Goal: Transaction & Acquisition: Download file/media

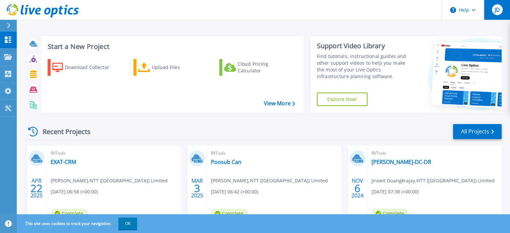
click at [497, 13] on div "JD" at bounding box center [497, 9] width 11 height 11
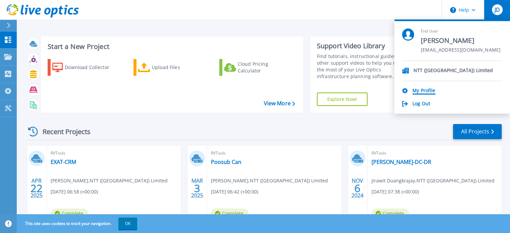
click at [414, 89] on link "My Profile" at bounding box center [423, 91] width 23 height 6
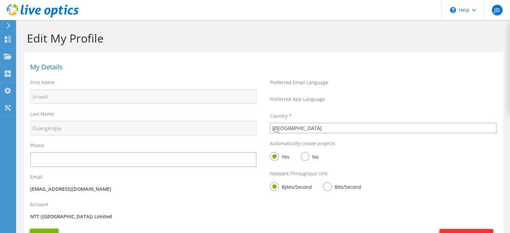
select select "210"
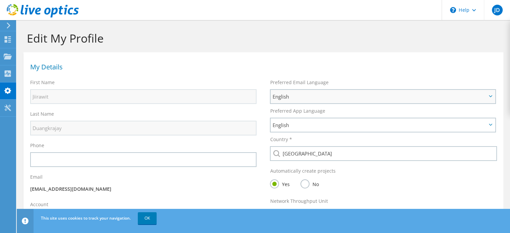
click at [322, 98] on span "English" at bounding box center [379, 97] width 214 height 8
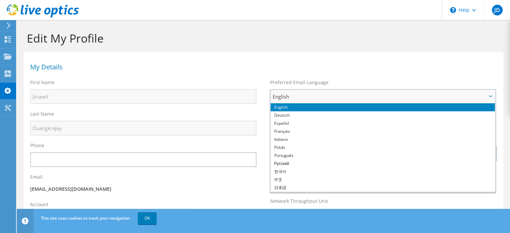
click at [322, 98] on span "English" at bounding box center [379, 97] width 214 height 8
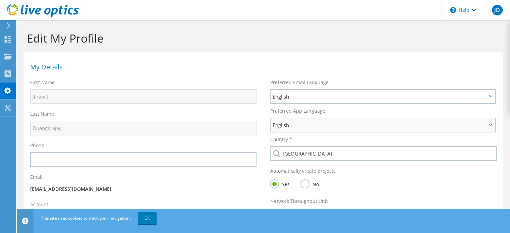
click at [297, 121] on span "English" at bounding box center [379, 125] width 214 height 8
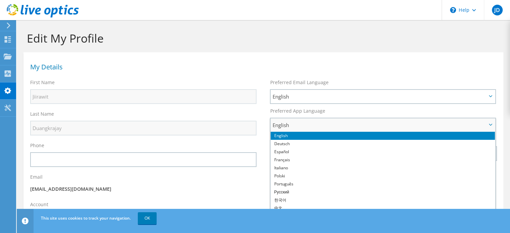
click at [297, 121] on span "English" at bounding box center [379, 125] width 214 height 8
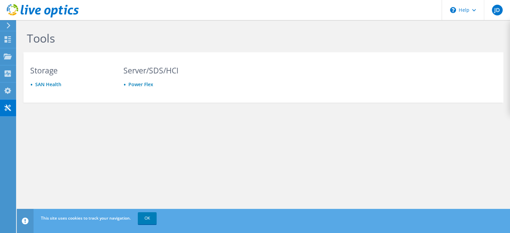
click at [10, 26] on icon at bounding box center [8, 25] width 5 height 6
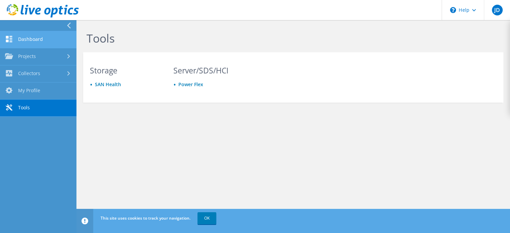
click at [39, 40] on link "Dashboard" at bounding box center [38, 39] width 76 height 17
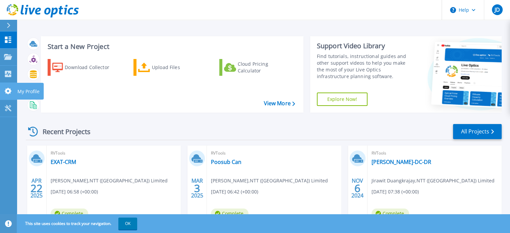
click at [7, 85] on link "My Profile My Profile" at bounding box center [8, 91] width 17 height 17
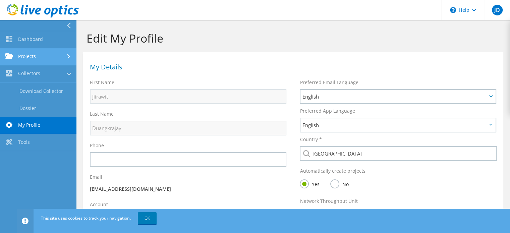
click at [48, 58] on link "Projects" at bounding box center [38, 56] width 76 height 17
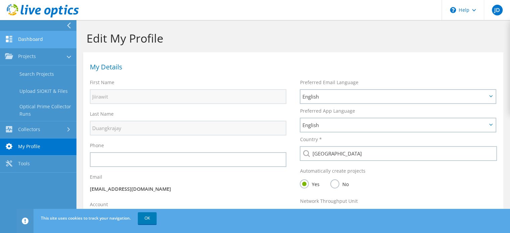
click at [40, 43] on link "Dashboard" at bounding box center [38, 39] width 76 height 17
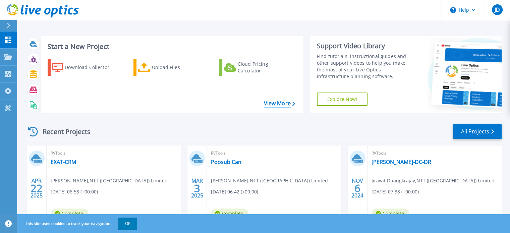
click at [275, 102] on link "View More" at bounding box center [279, 103] width 31 height 6
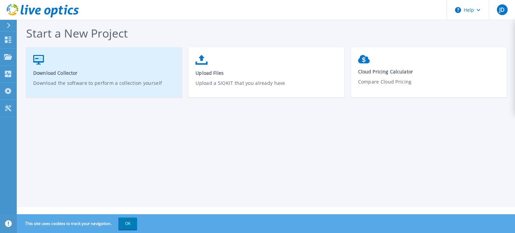
click at [125, 71] on span "Download Collector" at bounding box center [104, 73] width 142 height 6
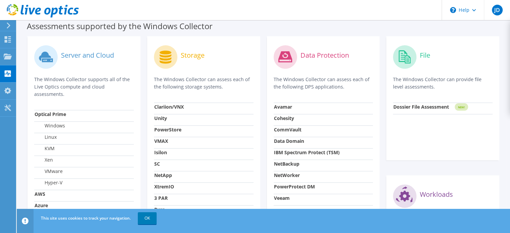
scroll to position [229, 0]
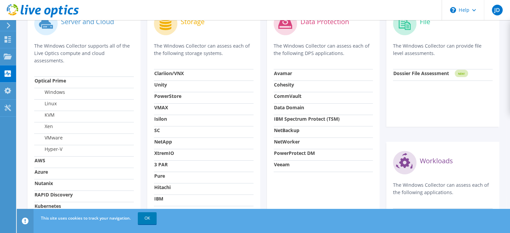
click at [55, 138] on label "VMware" at bounding box center [49, 137] width 28 height 7
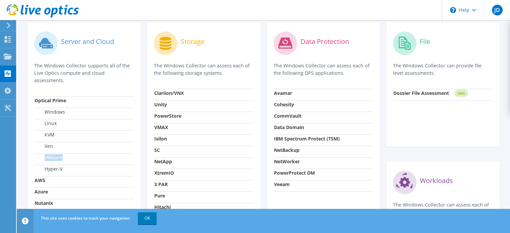
scroll to position [162, 0]
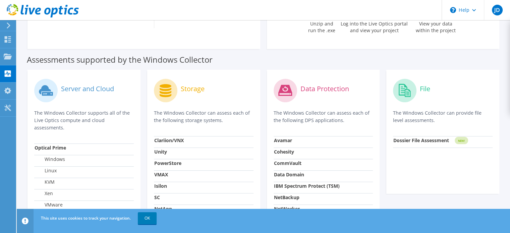
click at [79, 89] on label "Server and Cloud" at bounding box center [87, 88] width 53 height 7
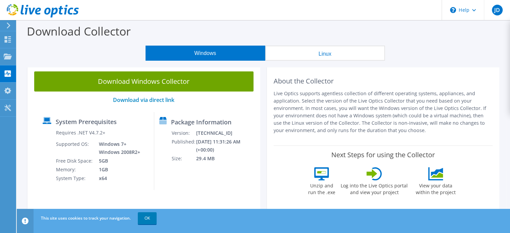
scroll to position [0, 0]
click at [328, 57] on button "Linux" at bounding box center [325, 53] width 120 height 15
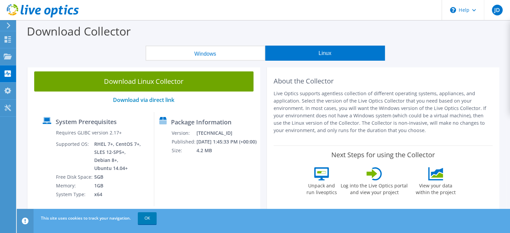
click at [245, 59] on button "Windows" at bounding box center [206, 53] width 120 height 15
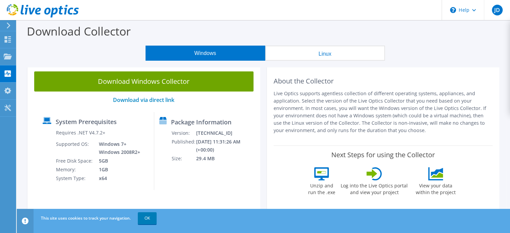
click at [315, 57] on button "Linux" at bounding box center [325, 53] width 120 height 15
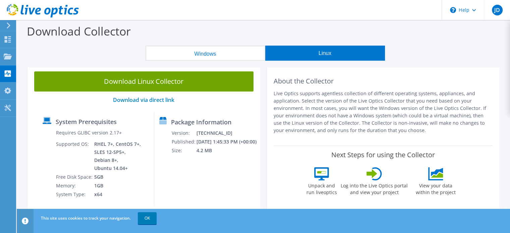
click at [222, 60] on button "Windows" at bounding box center [206, 53] width 120 height 15
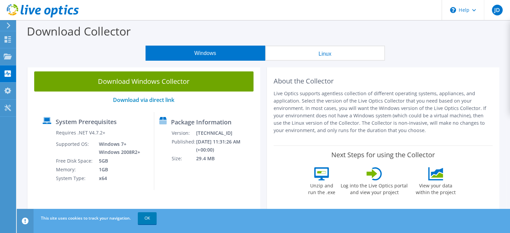
click at [188, 85] on link "Download Windows Collector" at bounding box center [143, 81] width 219 height 20
click at [421, 71] on div "About the Collector Live Optics supports agentless collection of different oper…" at bounding box center [383, 138] width 233 height 146
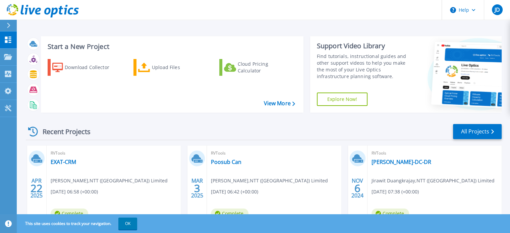
click at [14, 26] on div at bounding box center [11, 25] width 11 height 11
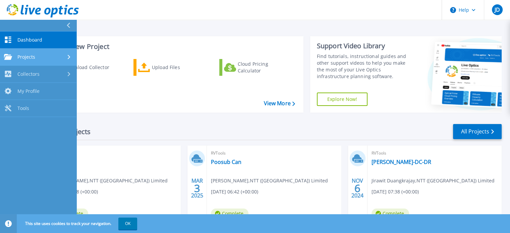
click at [44, 61] on link "Projects Projects" at bounding box center [38, 57] width 76 height 17
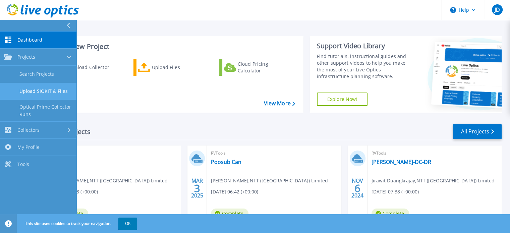
click at [52, 95] on link "Upload SIOKIT & Files" at bounding box center [38, 91] width 76 height 17
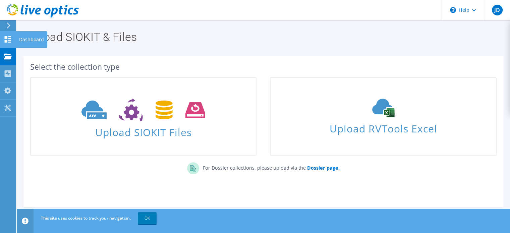
click at [9, 41] on icon at bounding box center [8, 39] width 8 height 6
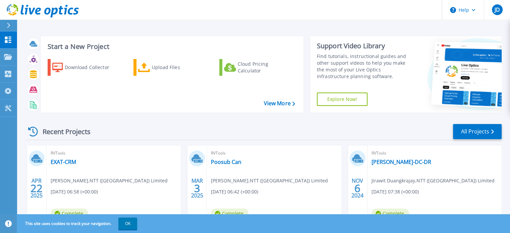
click at [277, 109] on div "Start a New Project Download Collector Upload Files Cloud Pricing Calculator Vi…" at bounding box center [172, 74] width 263 height 76
click at [276, 106] on link "View More" at bounding box center [279, 103] width 31 height 6
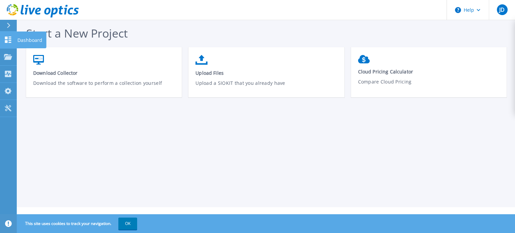
click at [0, 37] on link "Dashboard Dashboard" at bounding box center [8, 40] width 17 height 17
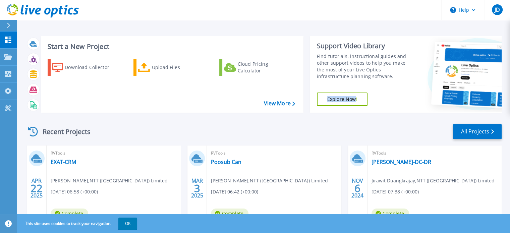
drag, startPoint x: 380, startPoint y: 88, endPoint x: 353, endPoint y: 98, distance: 28.0
click at [353, 98] on div "Support Video Library Find tutorials, instructional guides and other support vi…" at bounding box center [361, 74] width 103 height 76
click at [361, 98] on link "Explore Now!" at bounding box center [342, 99] width 51 height 13
click at [17, 9] on icon at bounding box center [17, 8] width 2 height 2
click at [16, 58] on link "Projects Projects" at bounding box center [8, 57] width 17 height 17
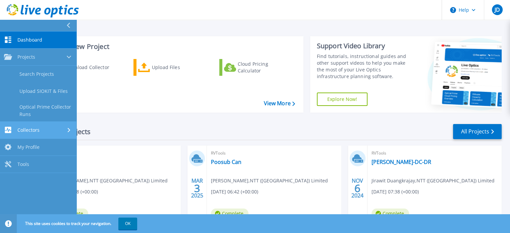
click at [58, 127] on div "Collectors" at bounding box center [38, 130] width 68 height 6
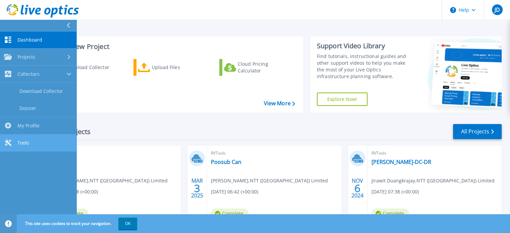
click at [36, 141] on link "Tools Tools" at bounding box center [38, 142] width 76 height 17
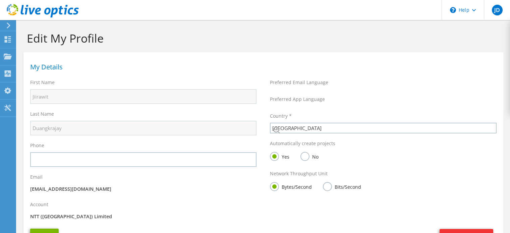
select select "210"
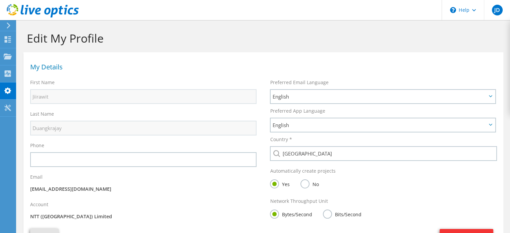
drag, startPoint x: 0, startPoint y: 0, endPoint x: 10, endPoint y: 25, distance: 27.0
click at [10, 25] on use at bounding box center [9, 25] width 4 height 6
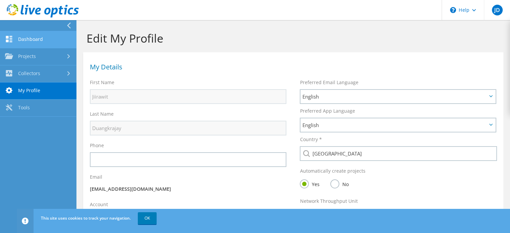
click at [35, 36] on link "Dashboard" at bounding box center [38, 39] width 76 height 17
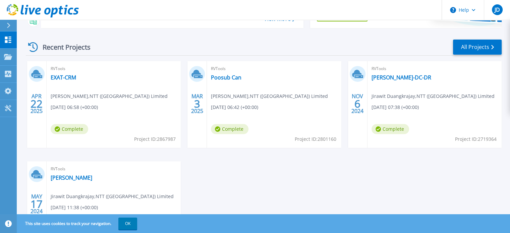
scroll to position [4, 0]
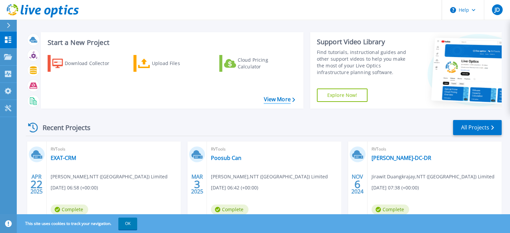
click at [266, 102] on link "View More" at bounding box center [279, 99] width 31 height 6
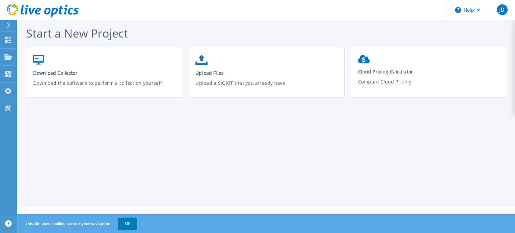
click at [11, 25] on div at bounding box center [11, 25] width 11 height 11
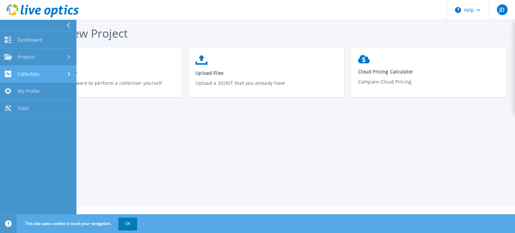
click at [33, 74] on span "Collectors" at bounding box center [28, 74] width 22 height 6
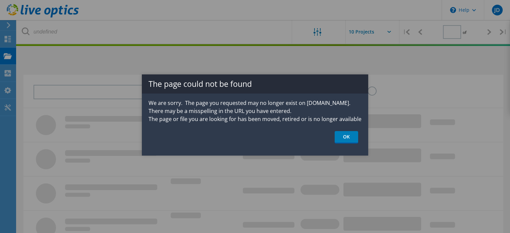
type input "1"
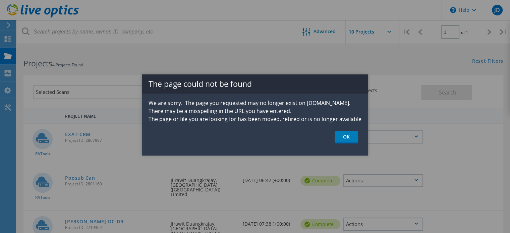
click at [207, 135] on ul "OK" at bounding box center [255, 137] width 226 height 12
click at [347, 135] on link "OK" at bounding box center [346, 137] width 23 height 12
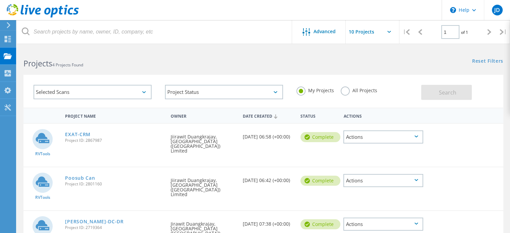
click at [376, 140] on div "Actions" at bounding box center [383, 136] width 80 height 13
click at [396, 114] on div "Actions" at bounding box center [383, 115] width 87 height 12
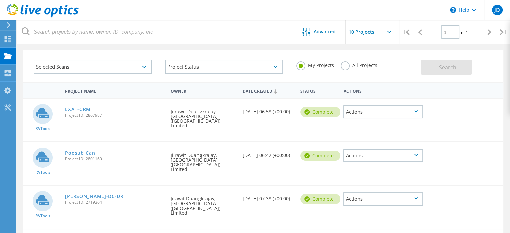
scroll to position [34, 0]
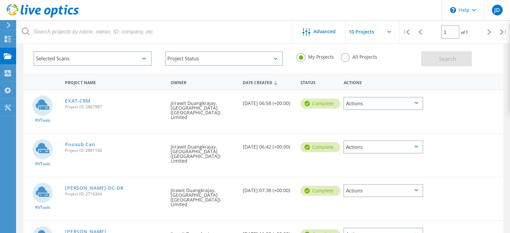
click at [364, 32] on input "text" at bounding box center [379, 31] width 67 height 23
click at [442, 96] on div at bounding box center [445, 98] width 38 height 17
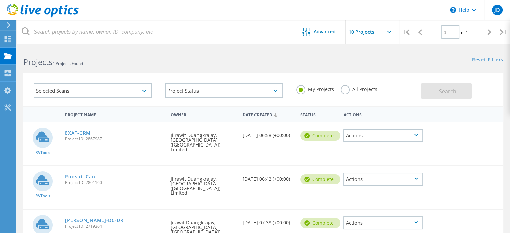
scroll to position [0, 0]
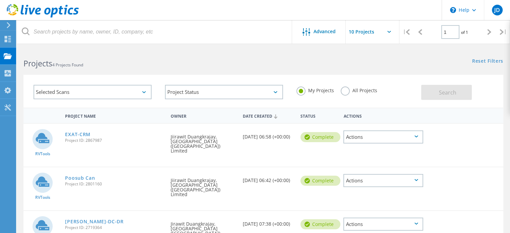
click at [57, 96] on div "Selected Scans" at bounding box center [93, 92] width 118 height 14
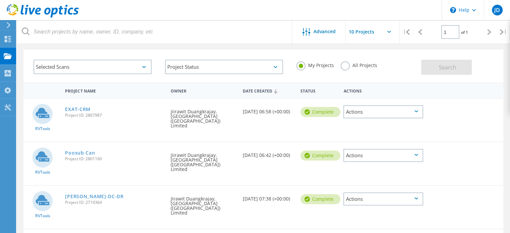
scroll to position [34, 0]
